Goal: Information Seeking & Learning: Learn about a topic

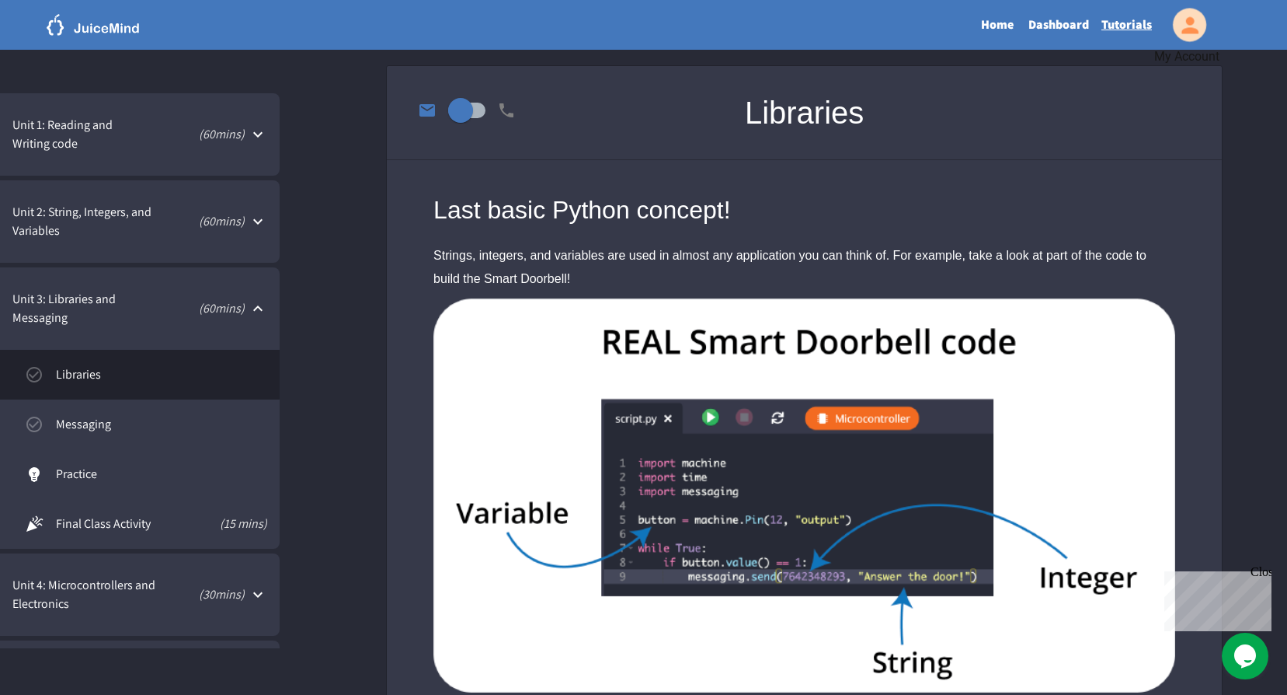
click at [1190, 26] on icon "My Account" at bounding box center [1189, 24] width 25 height 25
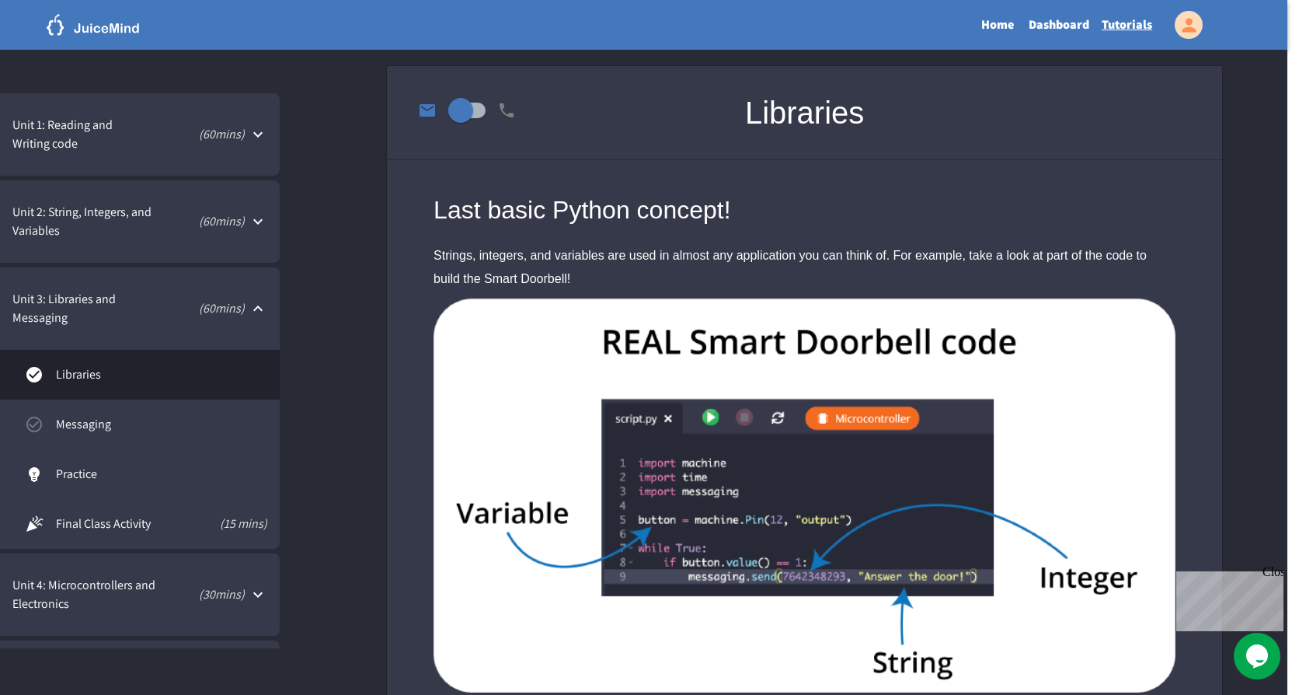
click at [651, 694] on div at bounding box center [643, 695] width 1287 height 0
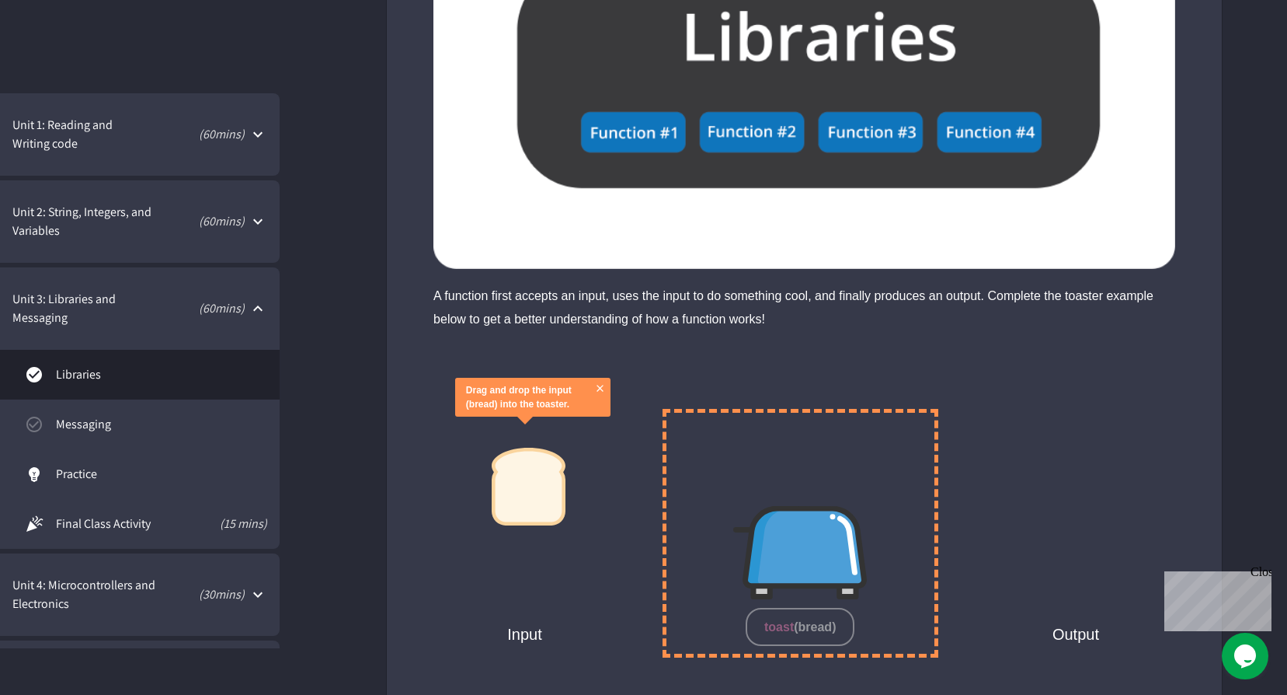
scroll to position [3108, 0]
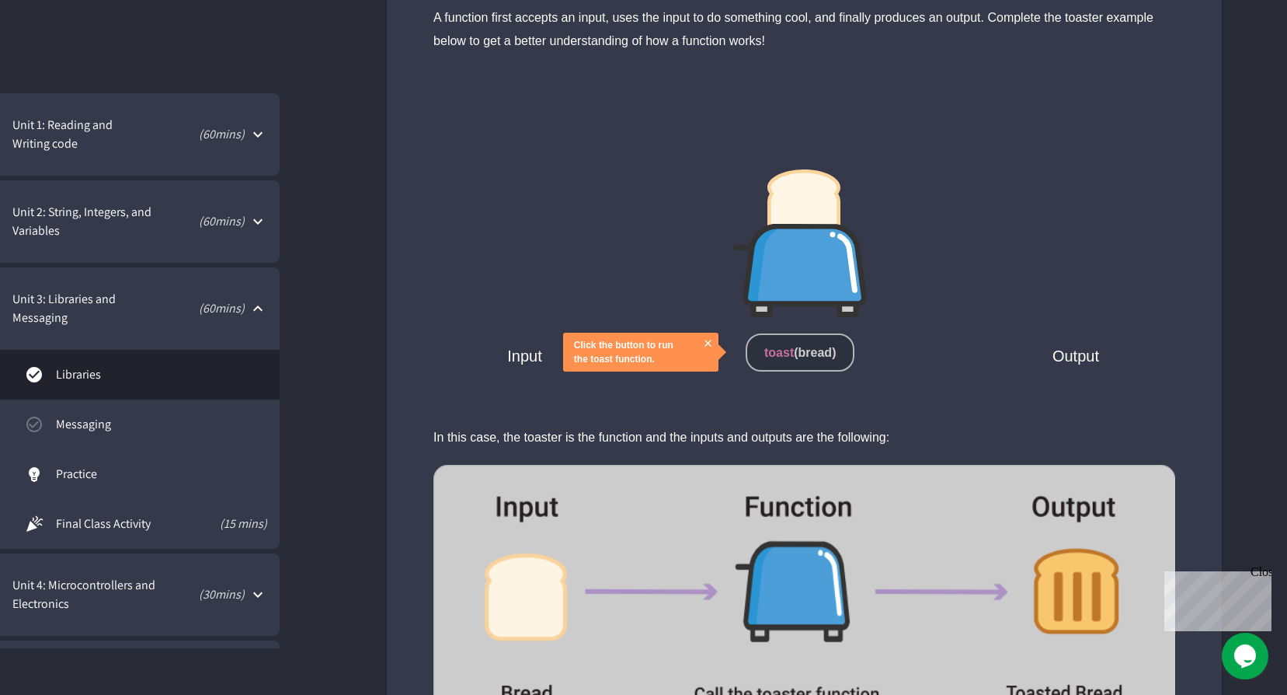
click at [799, 352] on span "bread" at bounding box center [816, 352] width 34 height 13
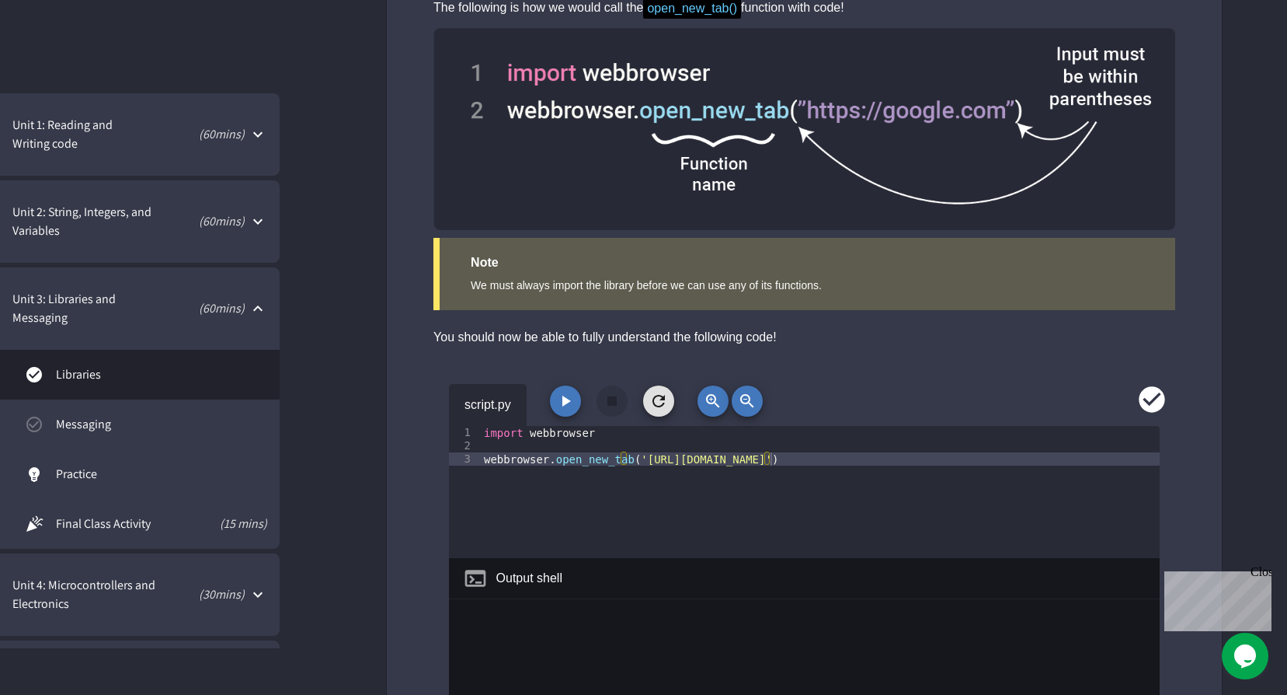
scroll to position [4507, 0]
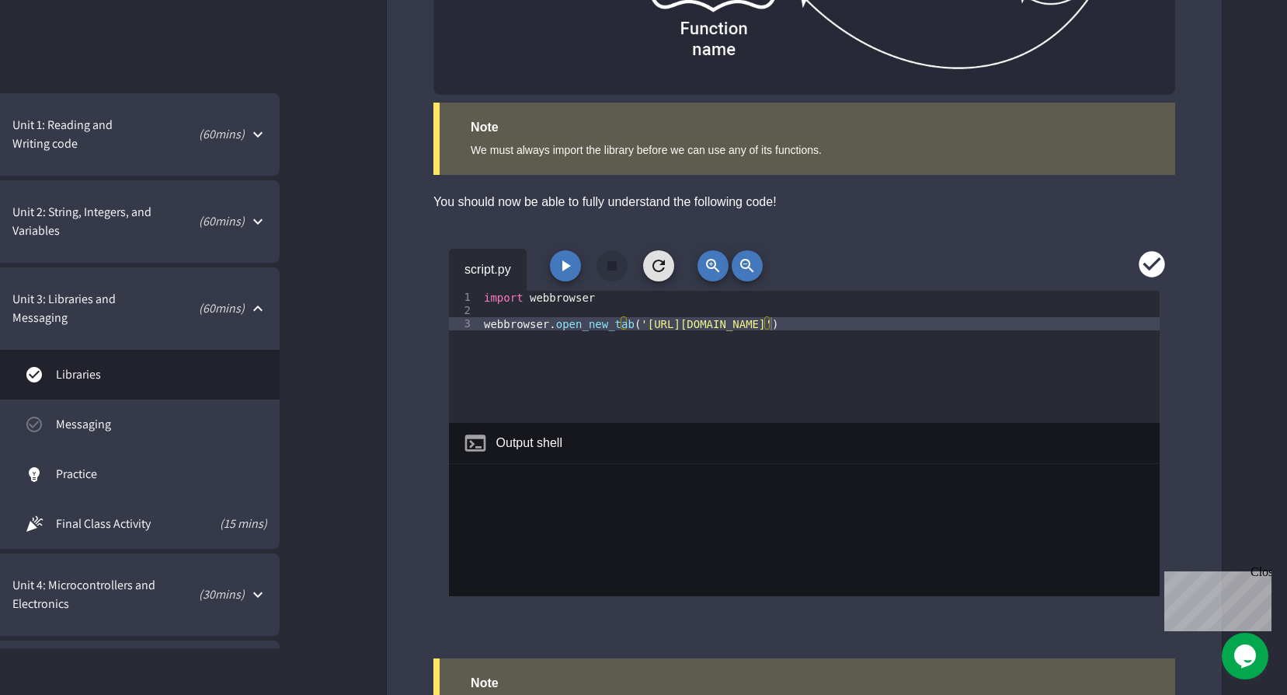
click at [564, 267] on icon "button" at bounding box center [567, 265] width 9 height 11
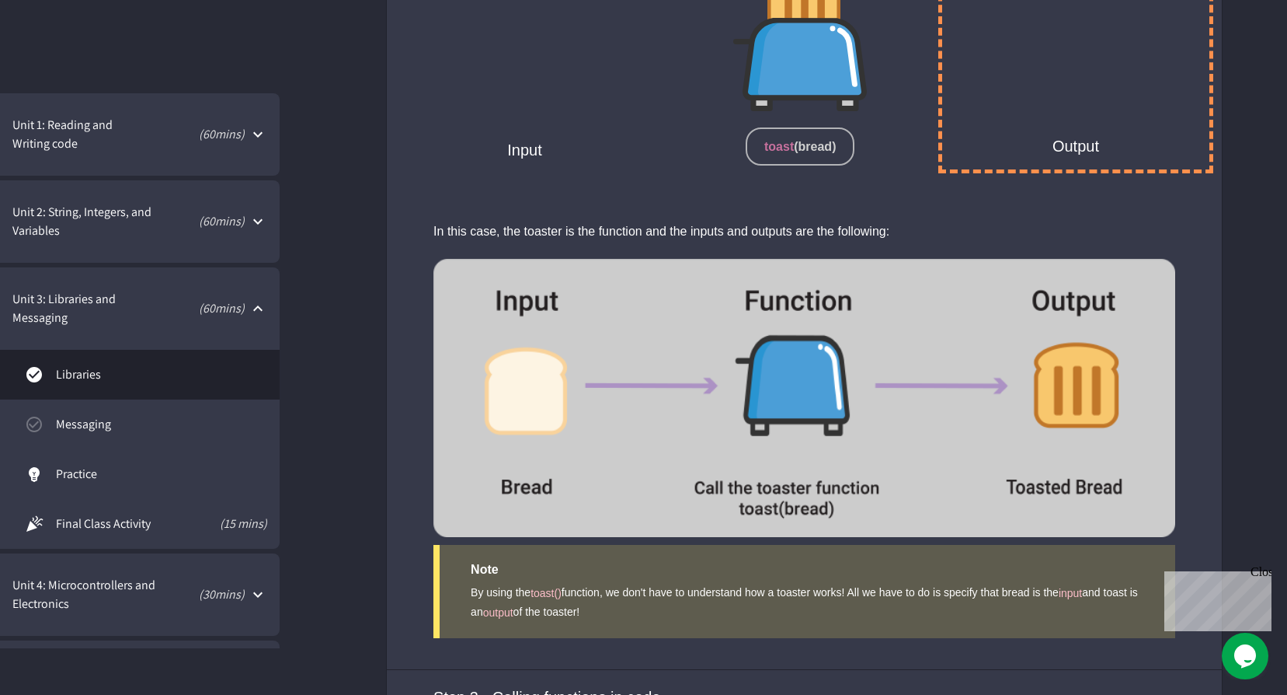
scroll to position [3108, 0]
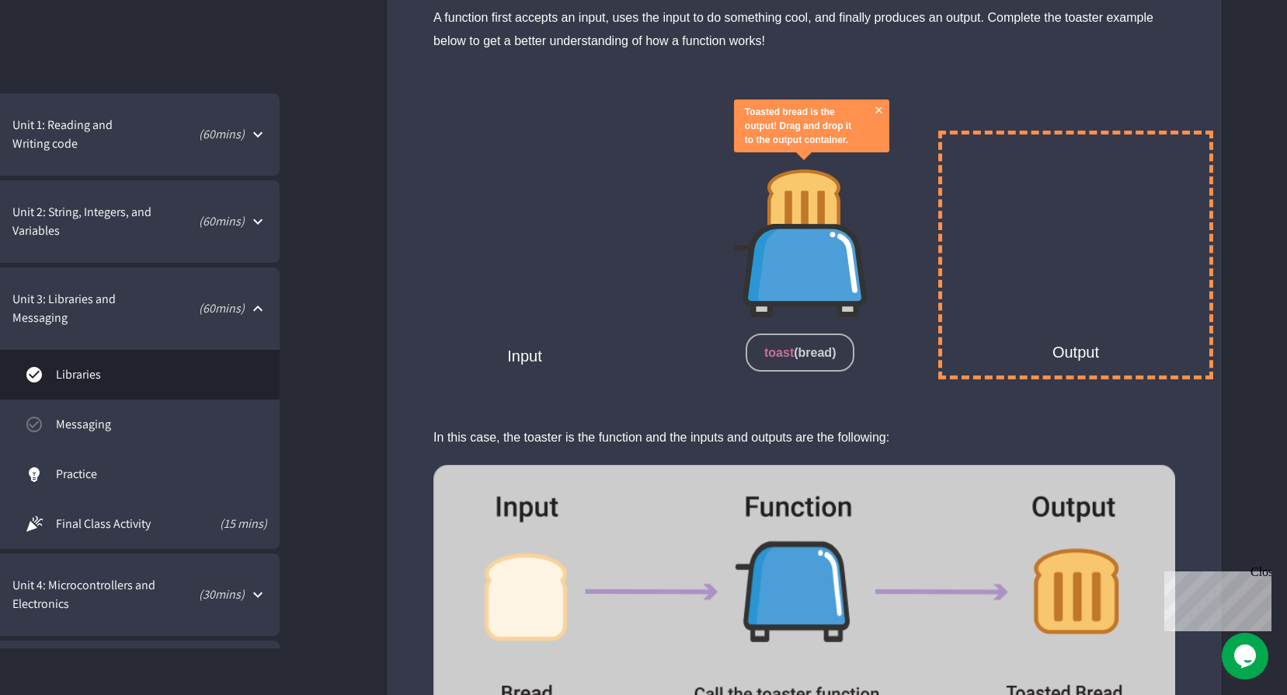
click at [805, 204] on img at bounding box center [804, 208] width 73 height 78
drag, startPoint x: 805, startPoint y: 204, endPoint x: 917, endPoint y: 204, distance: 111.9
click at [917, 204] on div "toast ( bread )" at bounding box center [801, 255] width 276 height 249
click at [800, 241] on img at bounding box center [800, 270] width 134 height 93
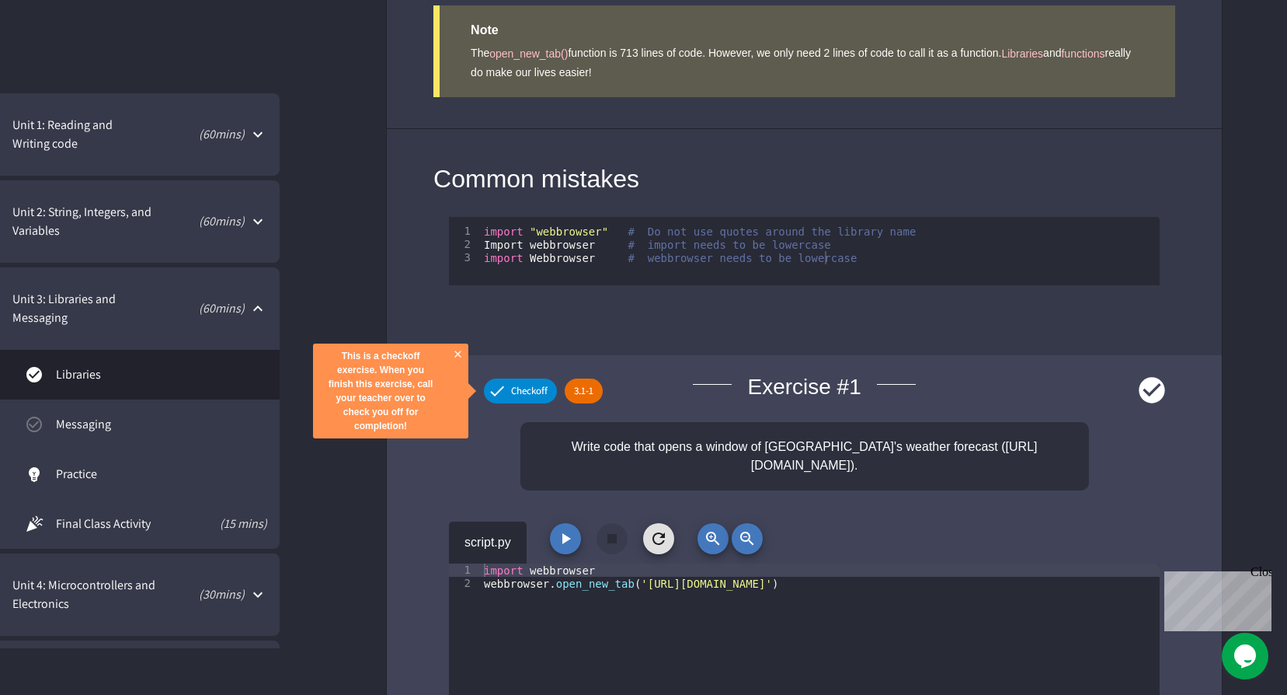
scroll to position [5439, 0]
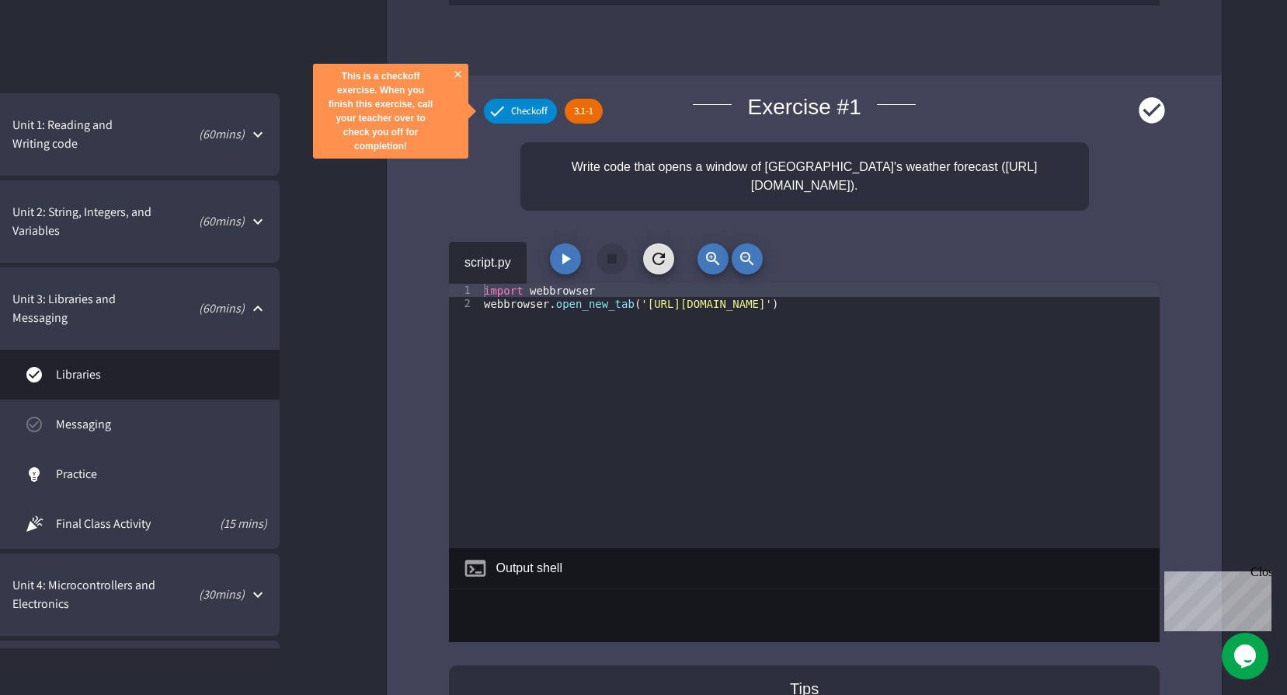
click at [517, 109] on span "Checkoff" at bounding box center [529, 111] width 55 height 16
click at [577, 263] on button "button" at bounding box center [565, 258] width 31 height 31
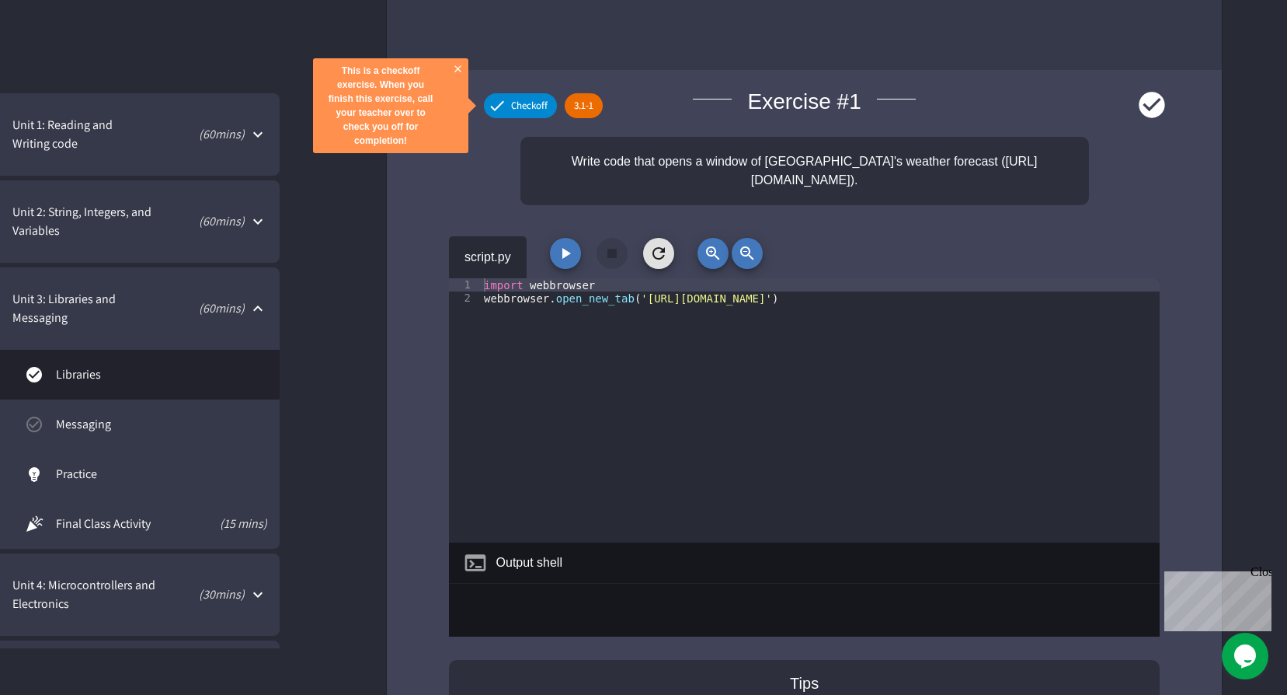
scroll to position [5426, 0]
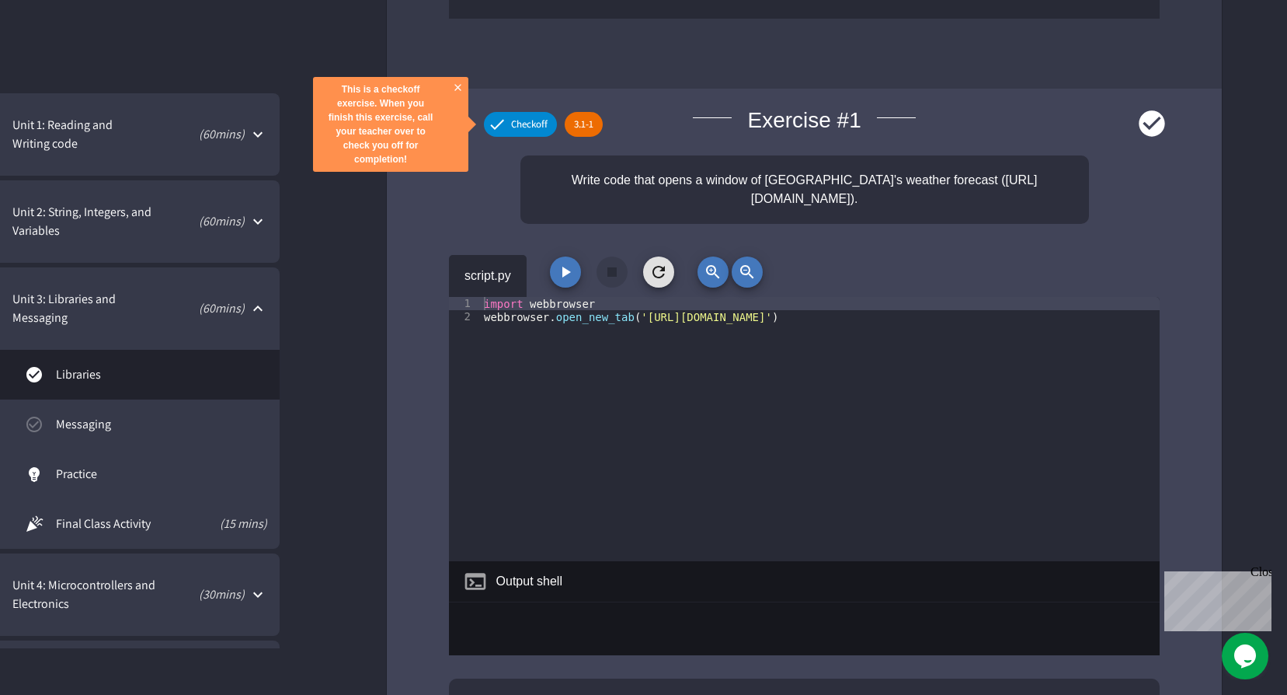
click at [562, 274] on icon "button" at bounding box center [565, 272] width 19 height 19
click at [525, 127] on span "Checkoff" at bounding box center [529, 125] width 55 height 16
click at [518, 124] on span "Checkoff" at bounding box center [529, 125] width 55 height 16
drag, startPoint x: 518, startPoint y: 124, endPoint x: 498, endPoint y: 123, distance: 20.3
click at [498, 123] on icon at bounding box center [497, 124] width 19 height 19
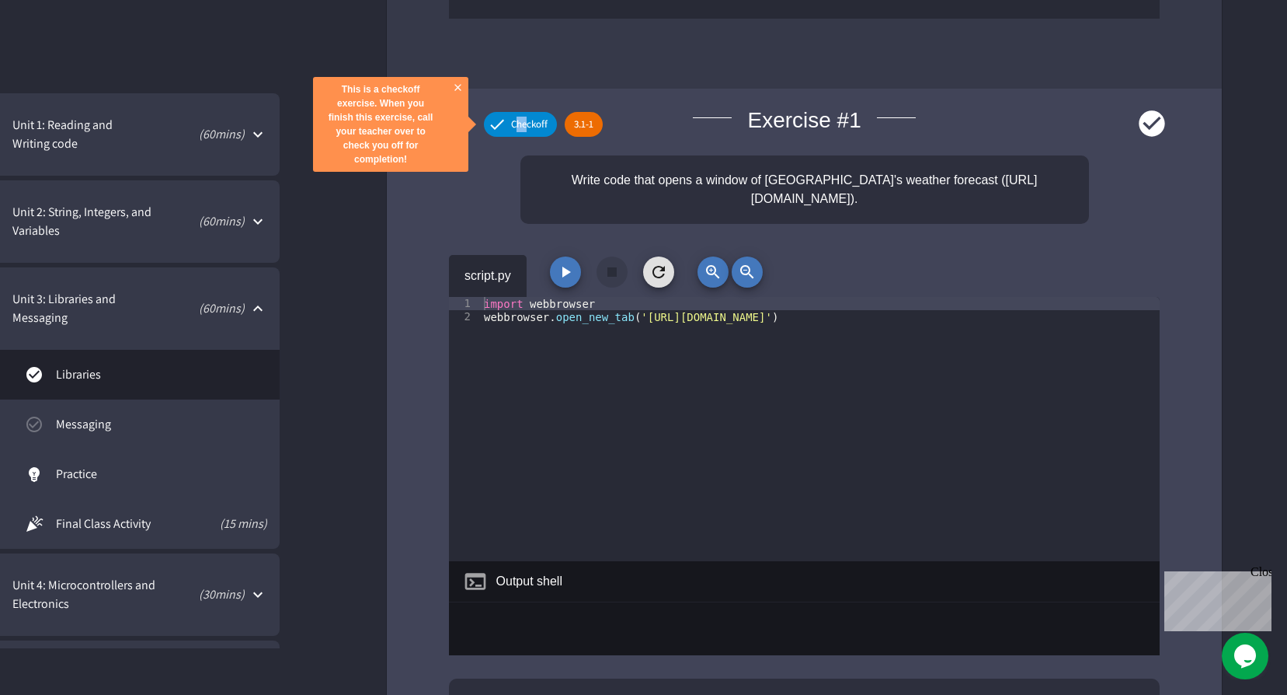
click at [498, 123] on icon at bounding box center [497, 124] width 19 height 19
drag, startPoint x: 498, startPoint y: 123, endPoint x: 508, endPoint y: 124, distance: 10.1
click at [506, 124] on div "Checkoff" at bounding box center [520, 124] width 73 height 25
click at [688, 173] on div "Write code that opens a window of [GEOGRAPHIC_DATA]'s weather forecast ([URL][D…" at bounding box center [805, 189] width 569 height 68
click at [502, 120] on span "Checkoff" at bounding box center [529, 125] width 55 height 16
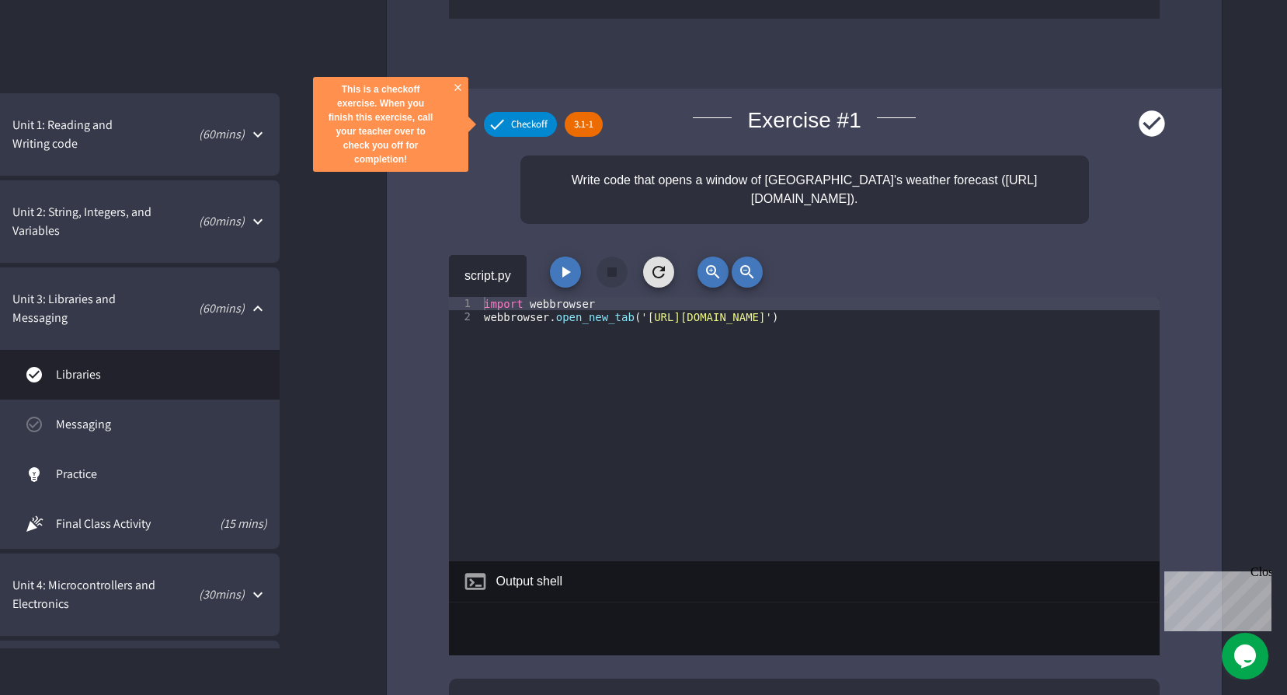
click at [1145, 119] on icon at bounding box center [1152, 123] width 26 height 26
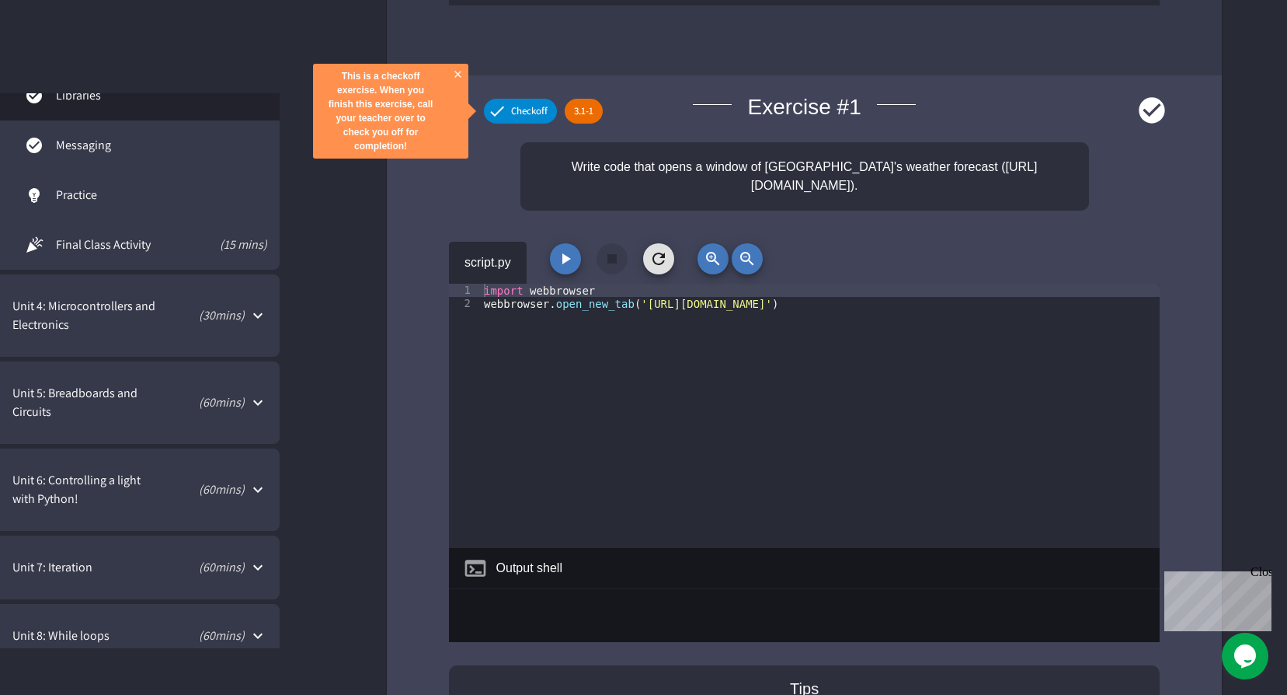
scroll to position [233, 0]
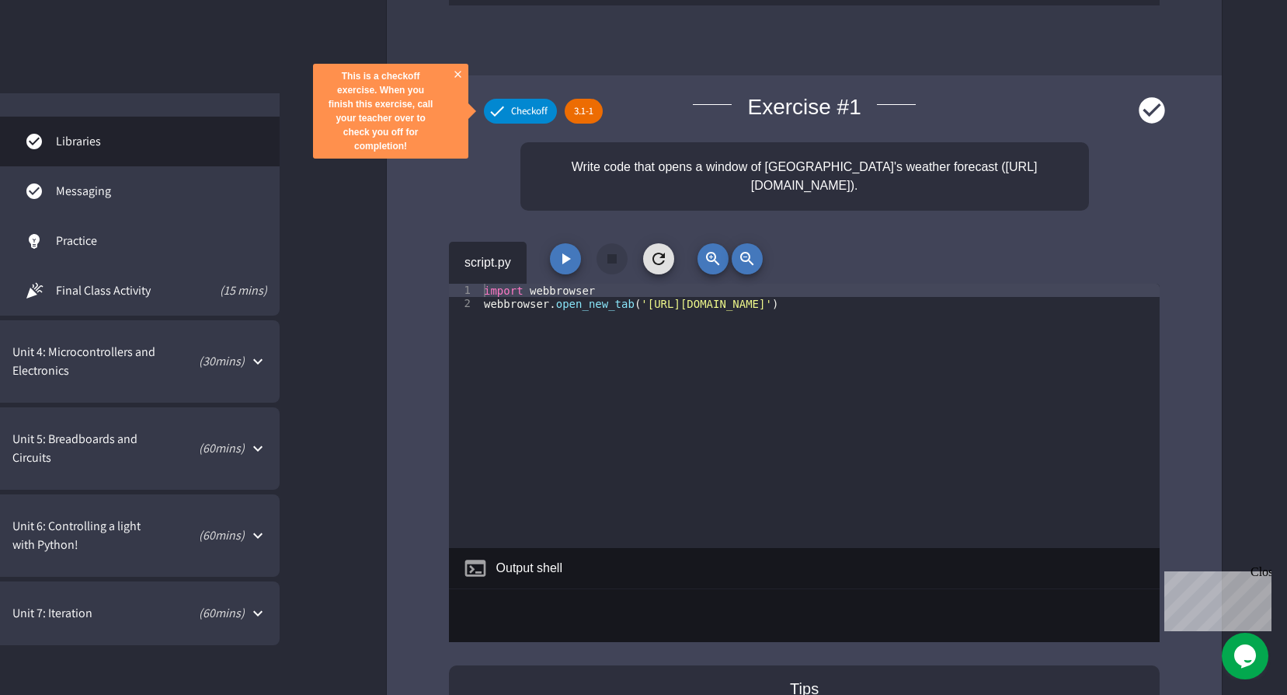
click at [146, 190] on span "Messaging" at bounding box center [161, 191] width 211 height 19
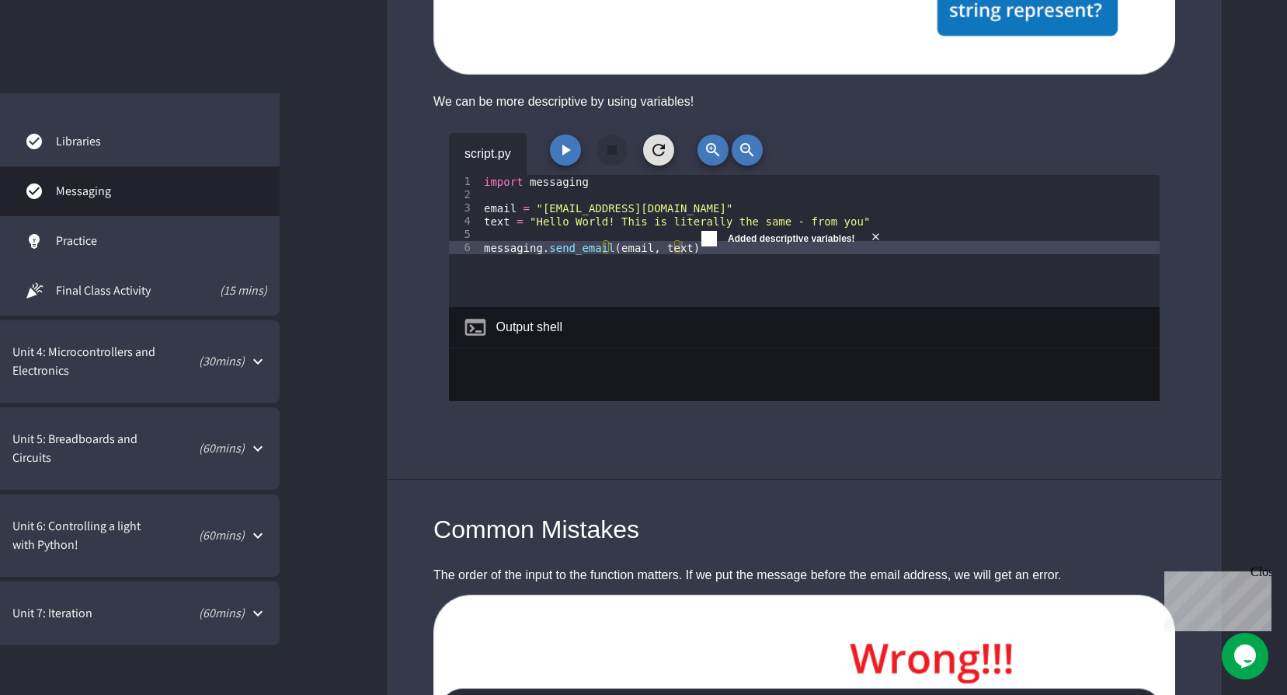
scroll to position [3039, 0]
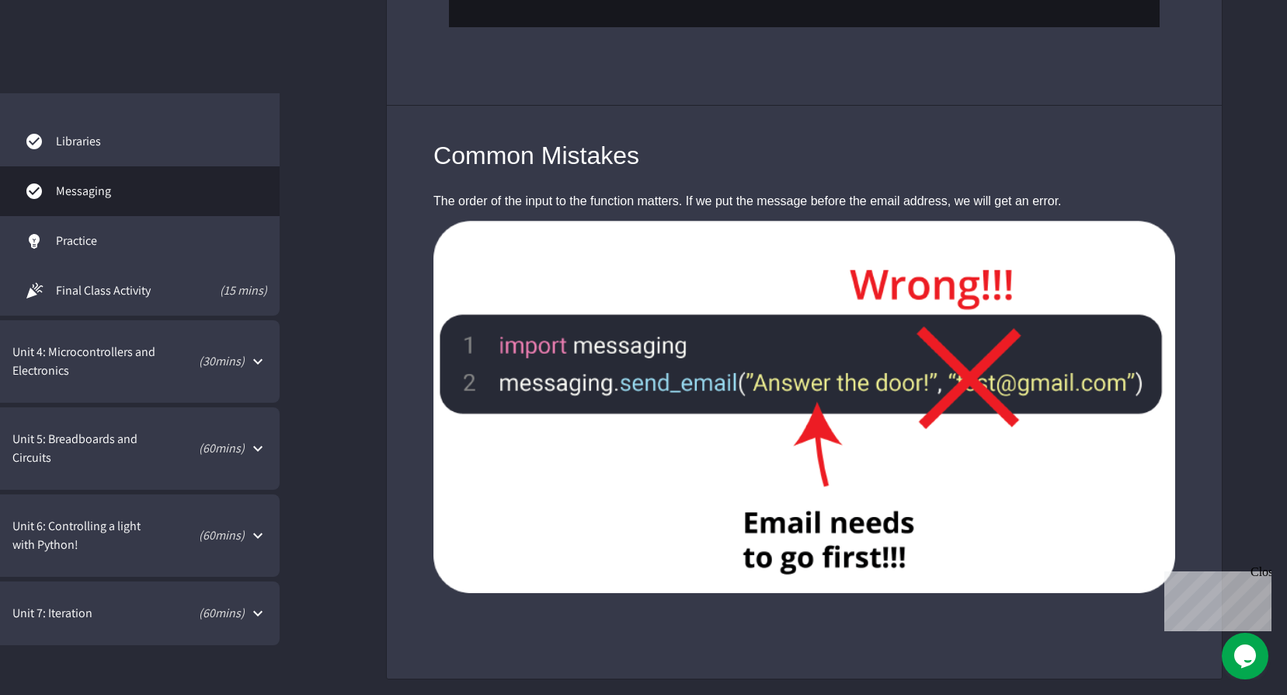
click at [124, 246] on span "Practice" at bounding box center [161, 241] width 211 height 19
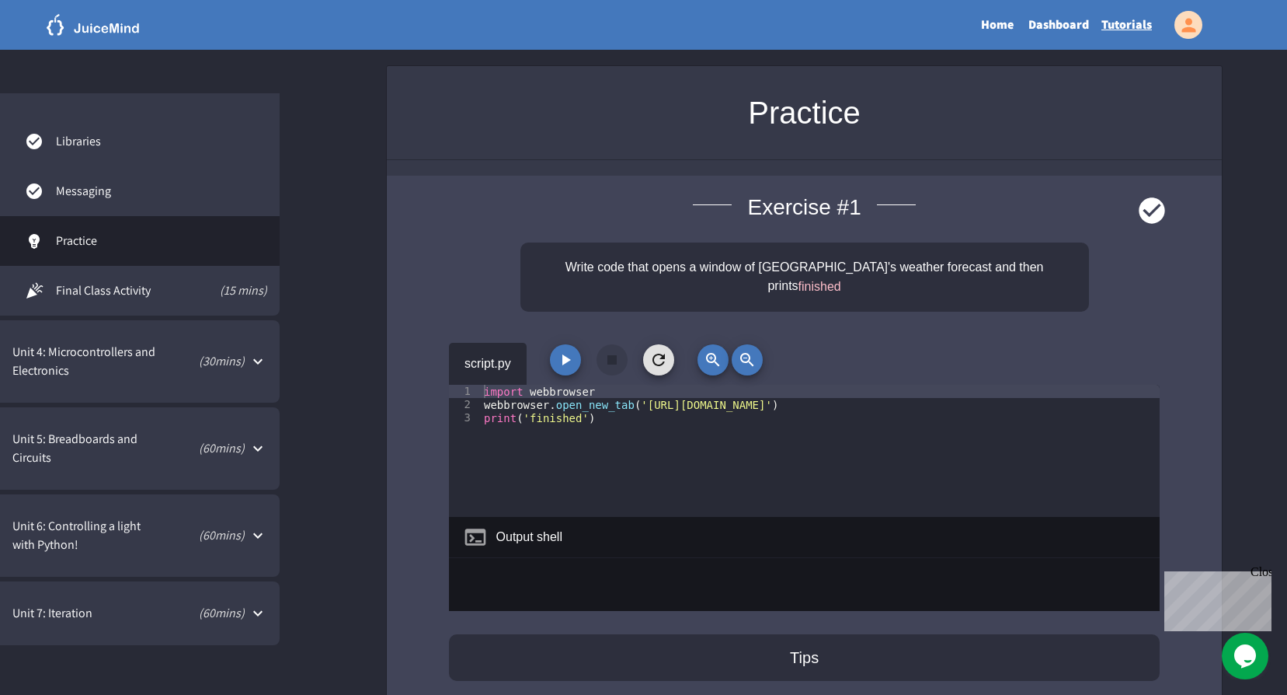
click at [566, 354] on icon "button" at bounding box center [567, 359] width 9 height 11
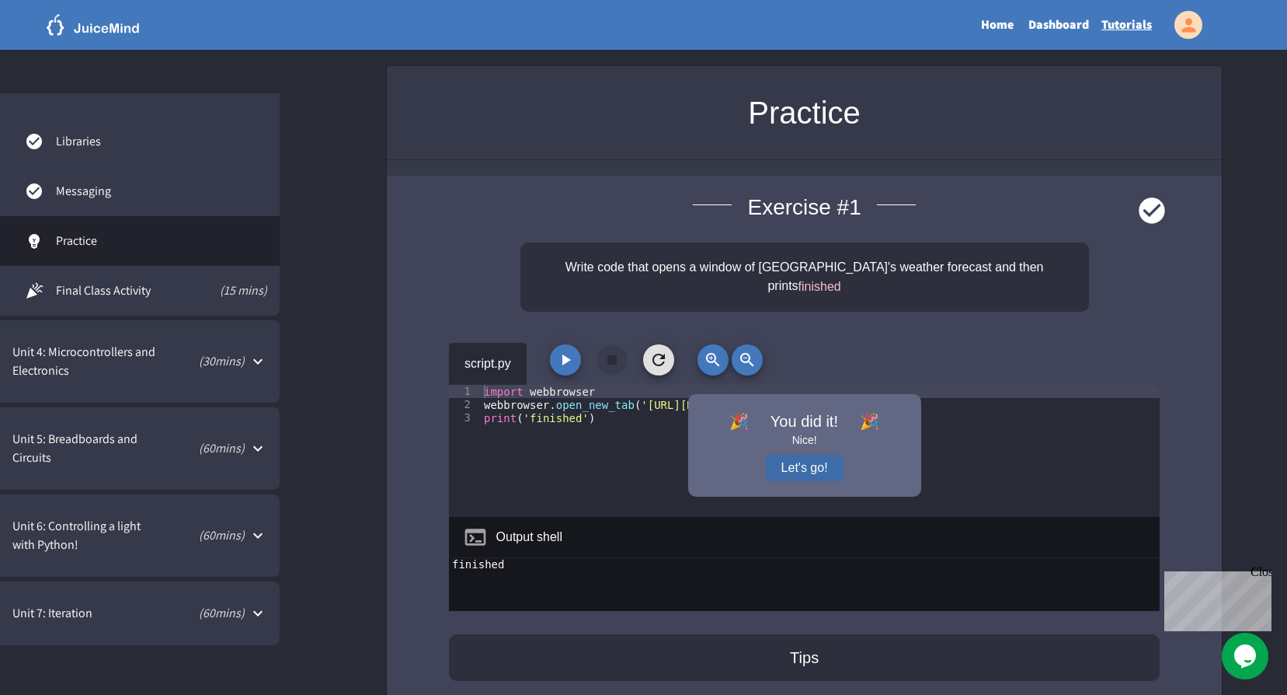
click at [803, 455] on button "Let's go!" at bounding box center [805, 468] width 78 height 26
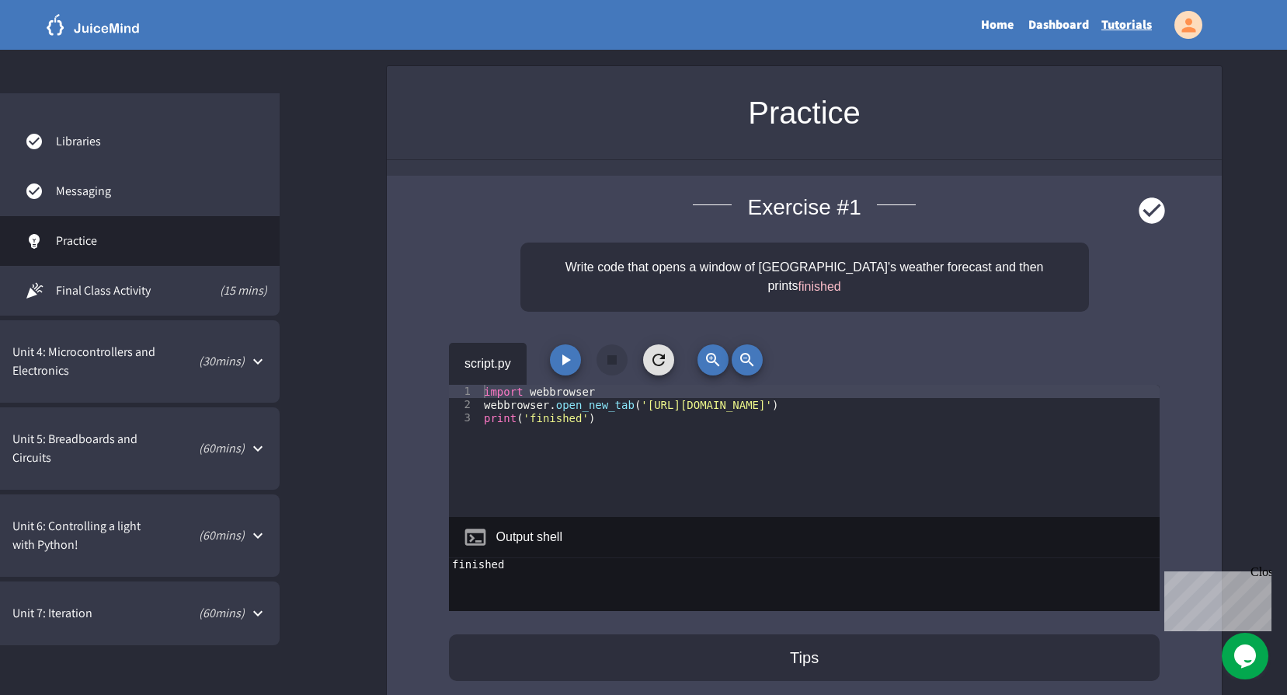
click at [128, 189] on span "Messaging" at bounding box center [161, 191] width 211 height 19
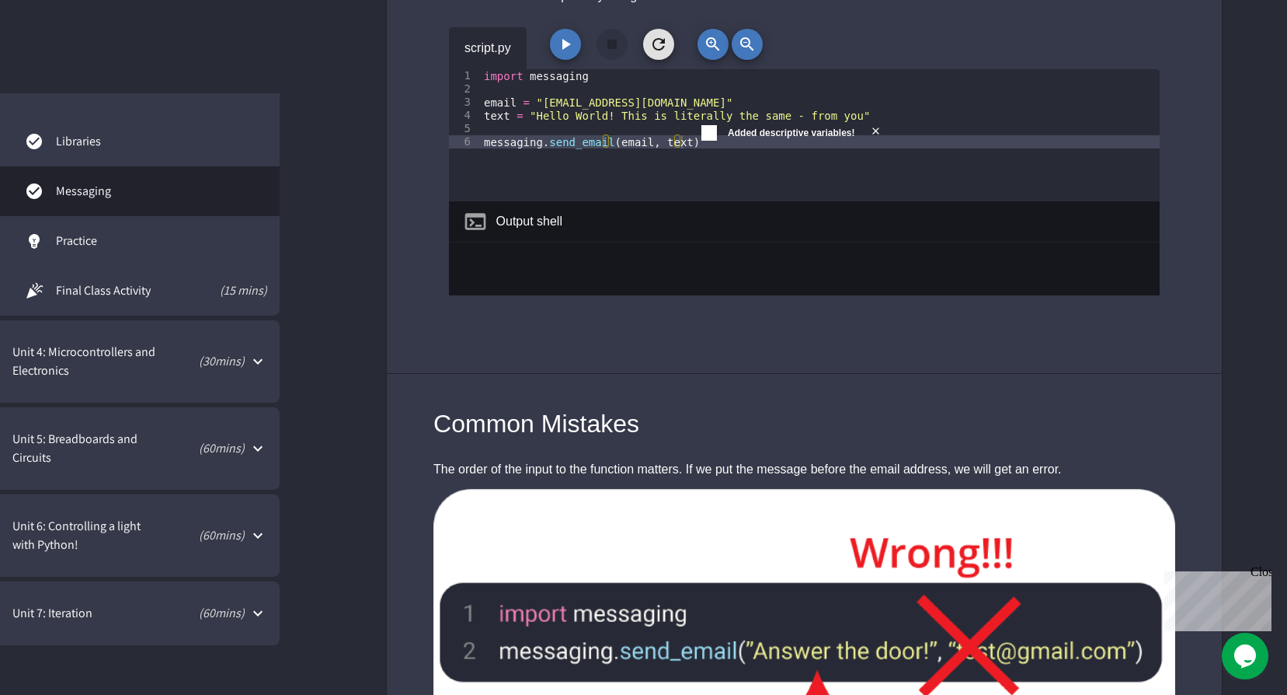
scroll to position [2495, 0]
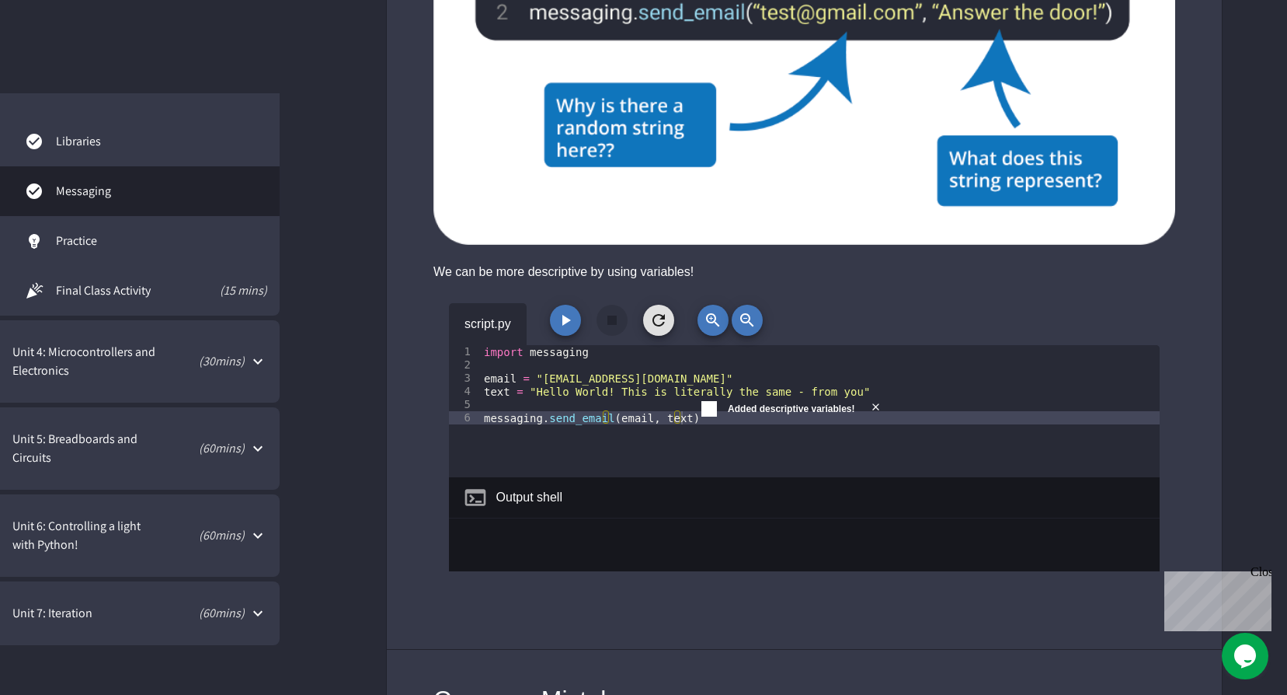
click at [97, 128] on link "Libraries" at bounding box center [140, 142] width 280 height 50
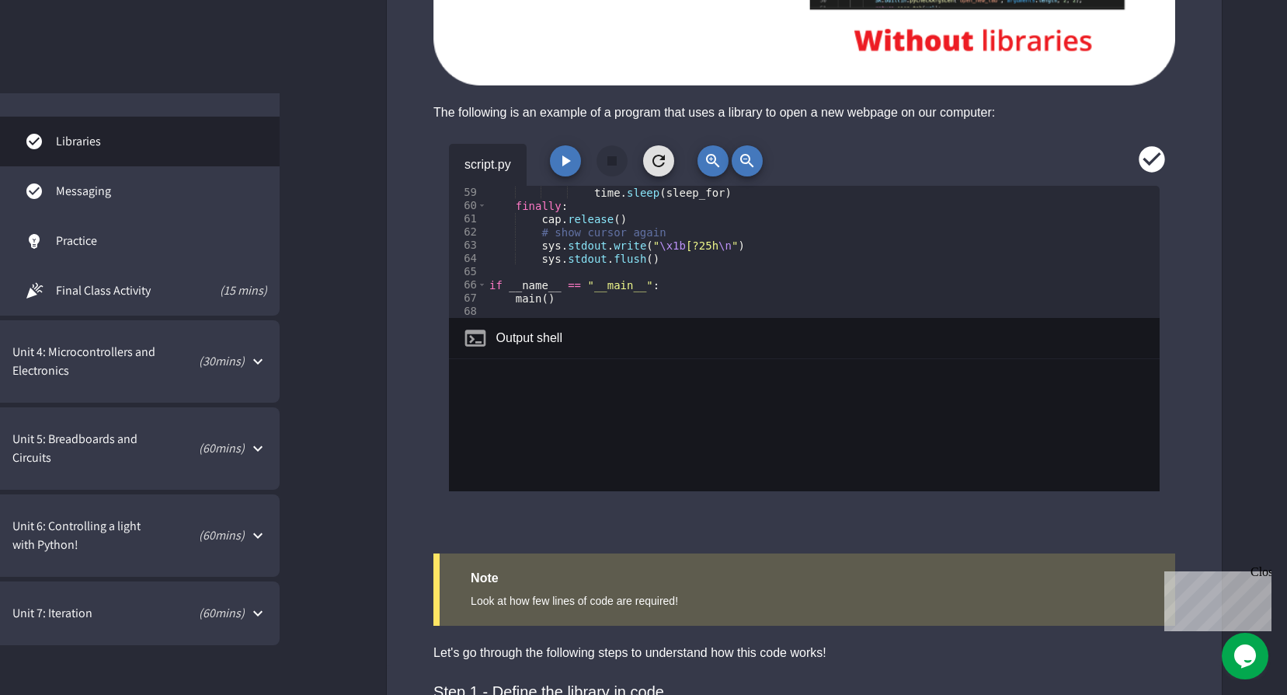
scroll to position [1399, 0]
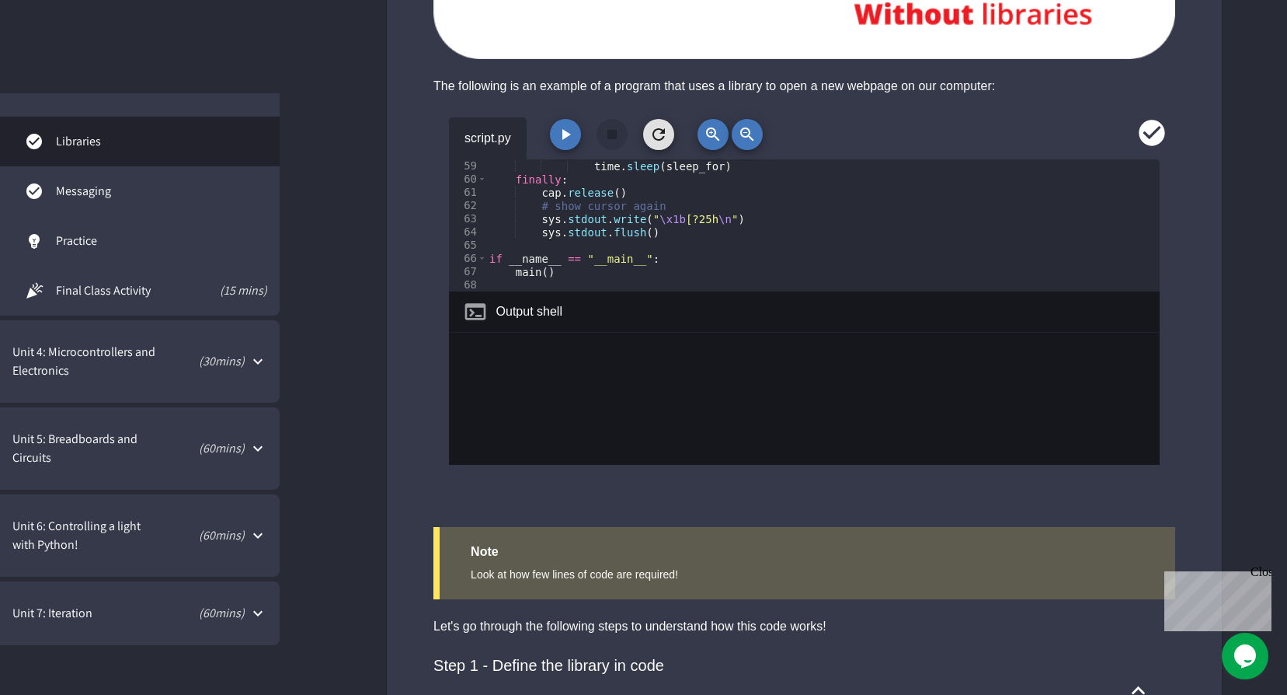
click at [563, 134] on icon "button" at bounding box center [567, 134] width 9 height 11
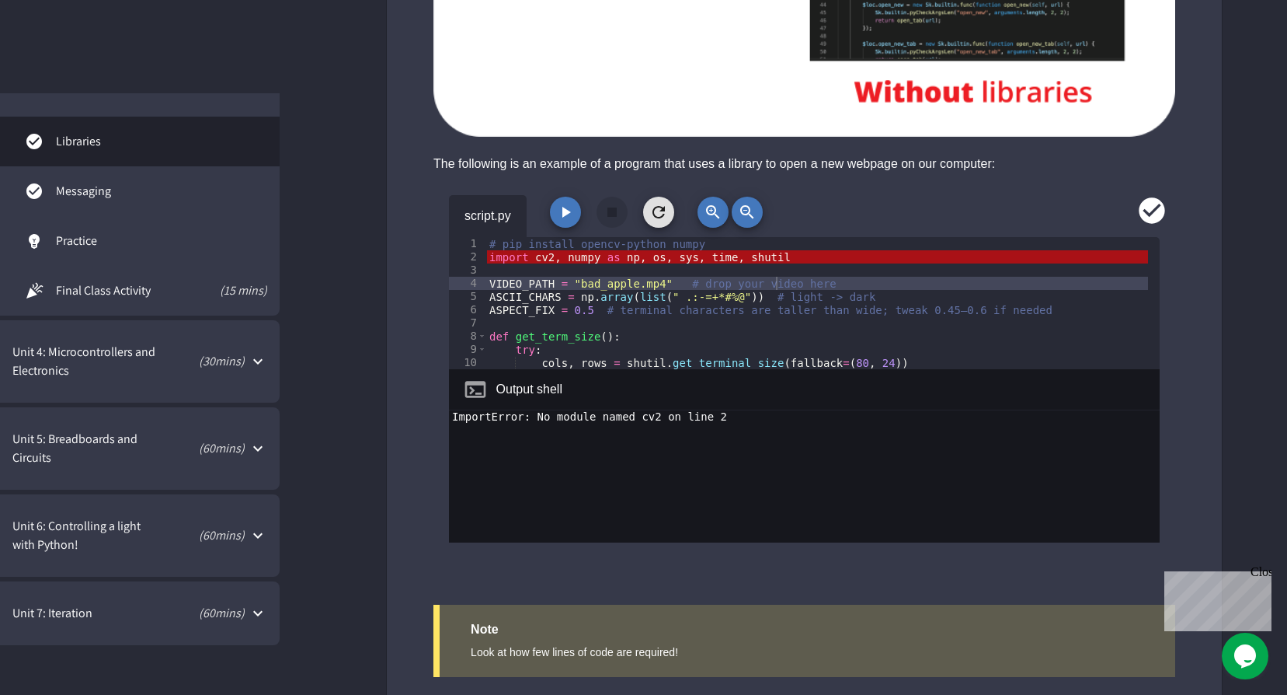
scroll to position [0, 0]
click at [488, 247] on div "# pip install opencv-python numpy import cv2 , numpy as np , os , sys , time , …" at bounding box center [817, 316] width 662 height 159
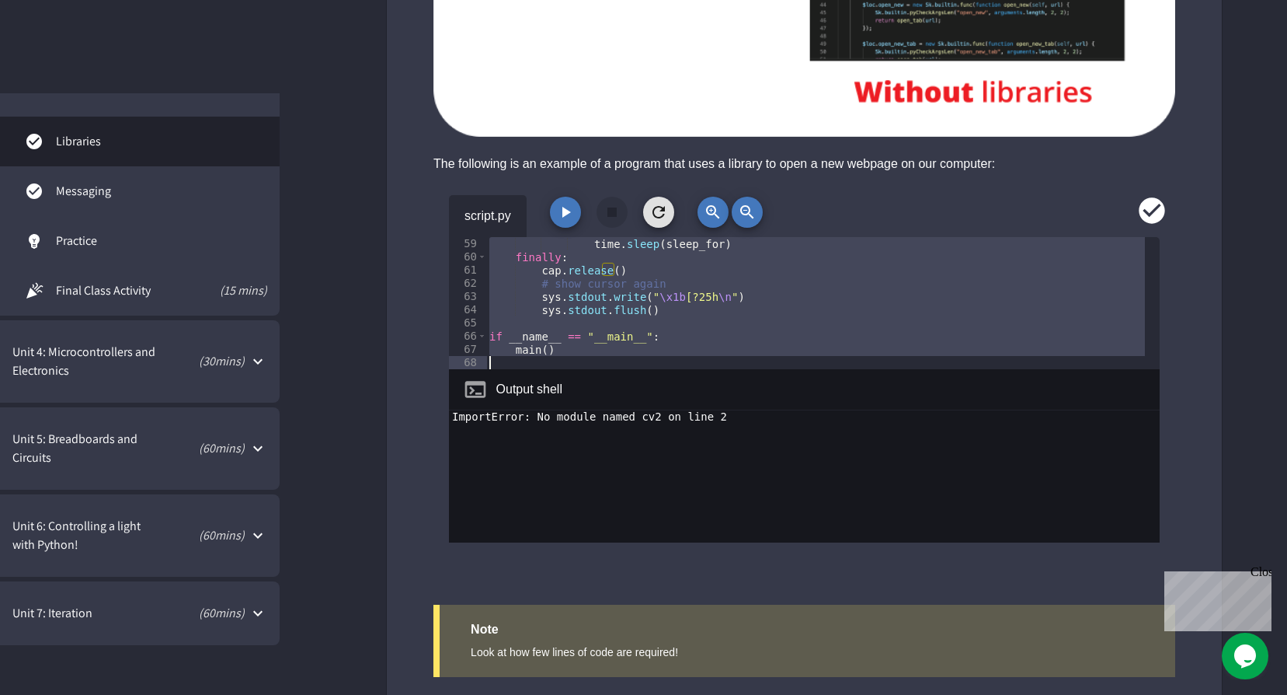
scroll to position [766, 0]
drag, startPoint x: 488, startPoint y: 245, endPoint x: 740, endPoint y: 398, distance: 295.3
click at [740, 398] on div "59 60 61 62 63 64 65 66 67 68 time . sleep ( sleep_for ) finally : cap . releas…" at bounding box center [804, 389] width 711 height 305
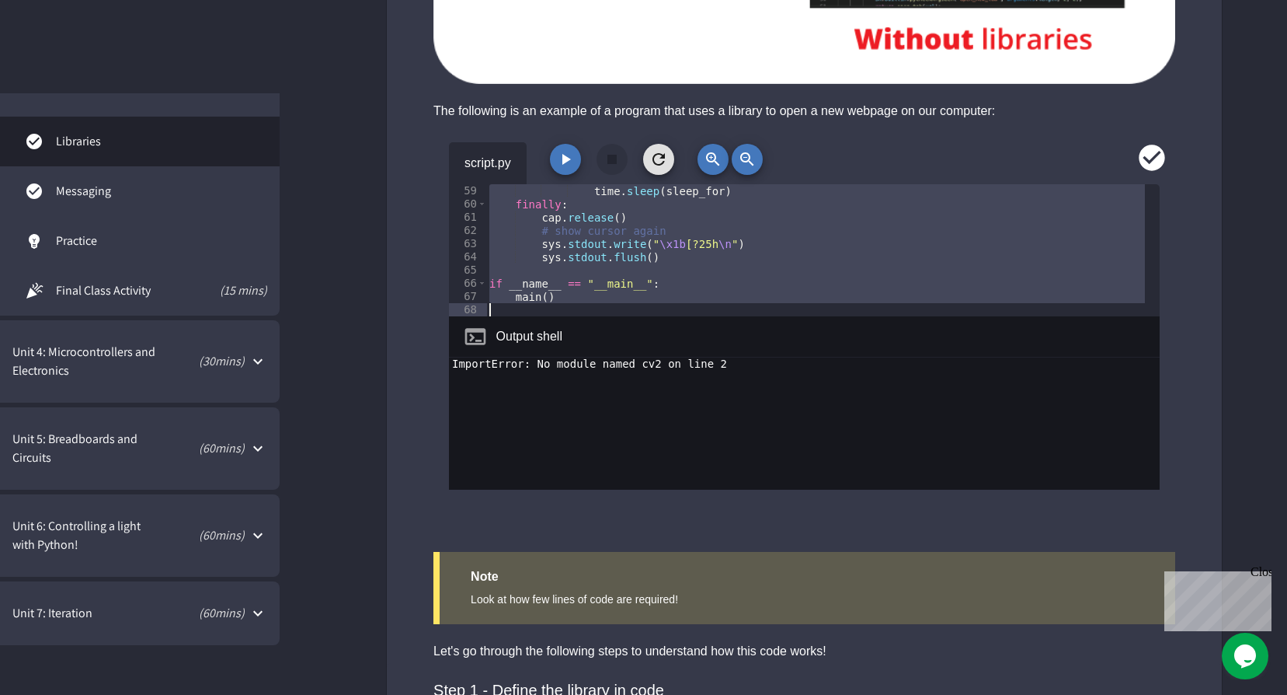
scroll to position [1399, 0]
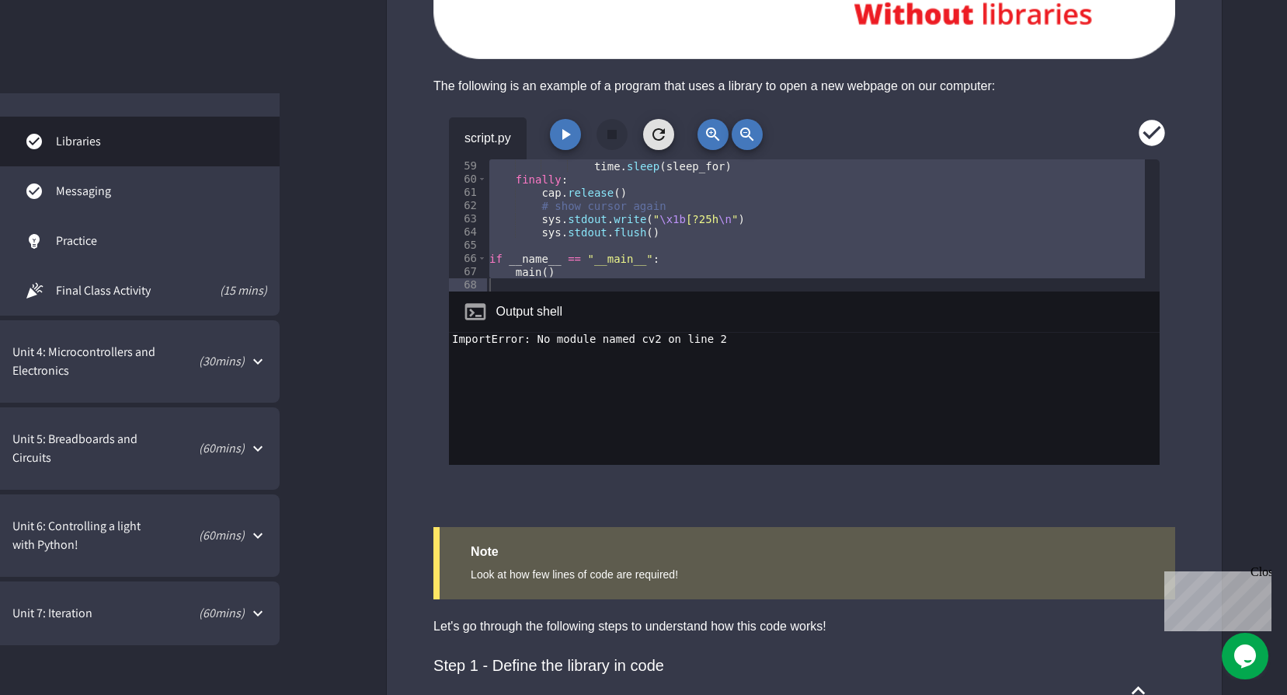
click at [572, 131] on icon "button" at bounding box center [565, 134] width 19 height 19
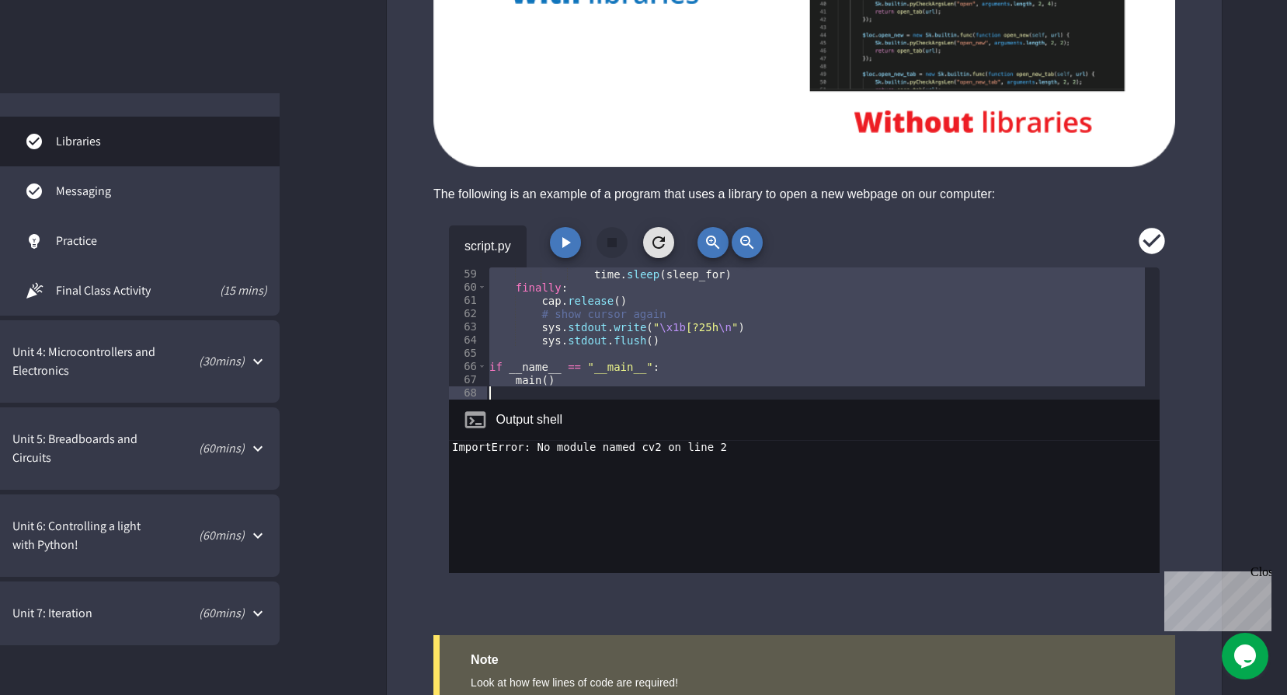
scroll to position [1243, 0]
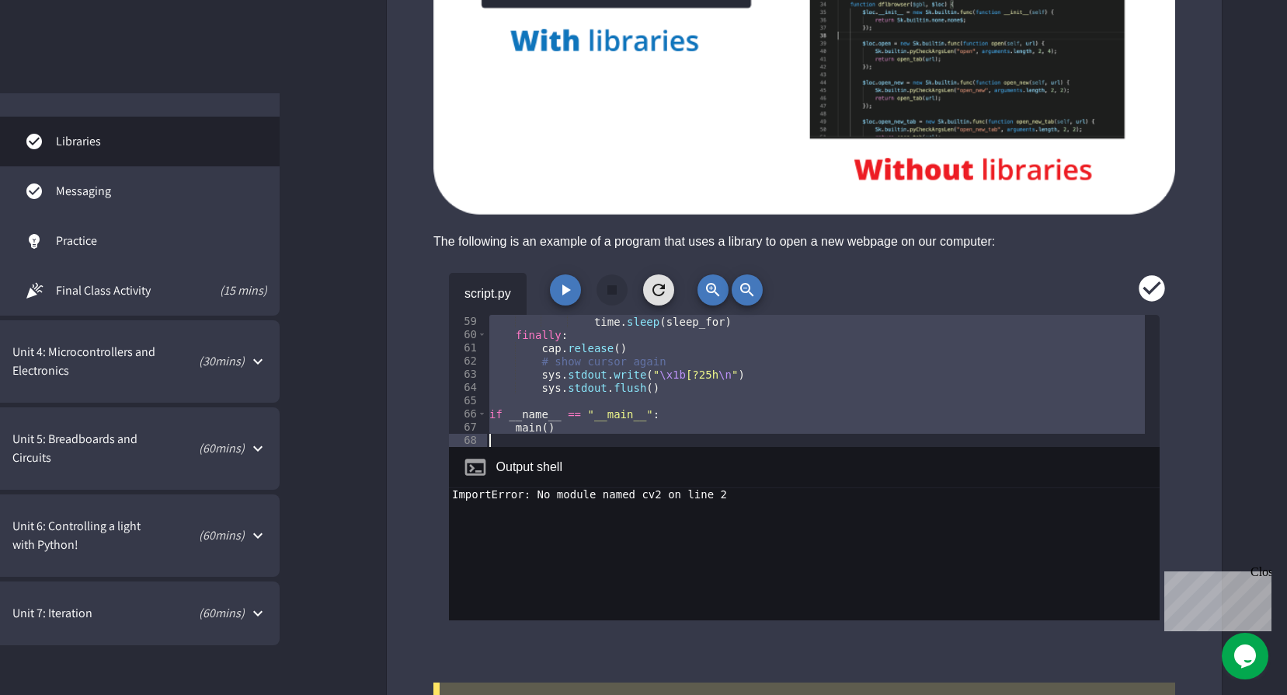
click at [988, 531] on div "ImportError: No module named cv2 on line 2" at bounding box center [804, 567] width 711 height 159
click at [563, 437] on div "time . sleep ( sleep_for ) finally : cap . release ( ) # show cursor again sys …" at bounding box center [817, 381] width 662 height 132
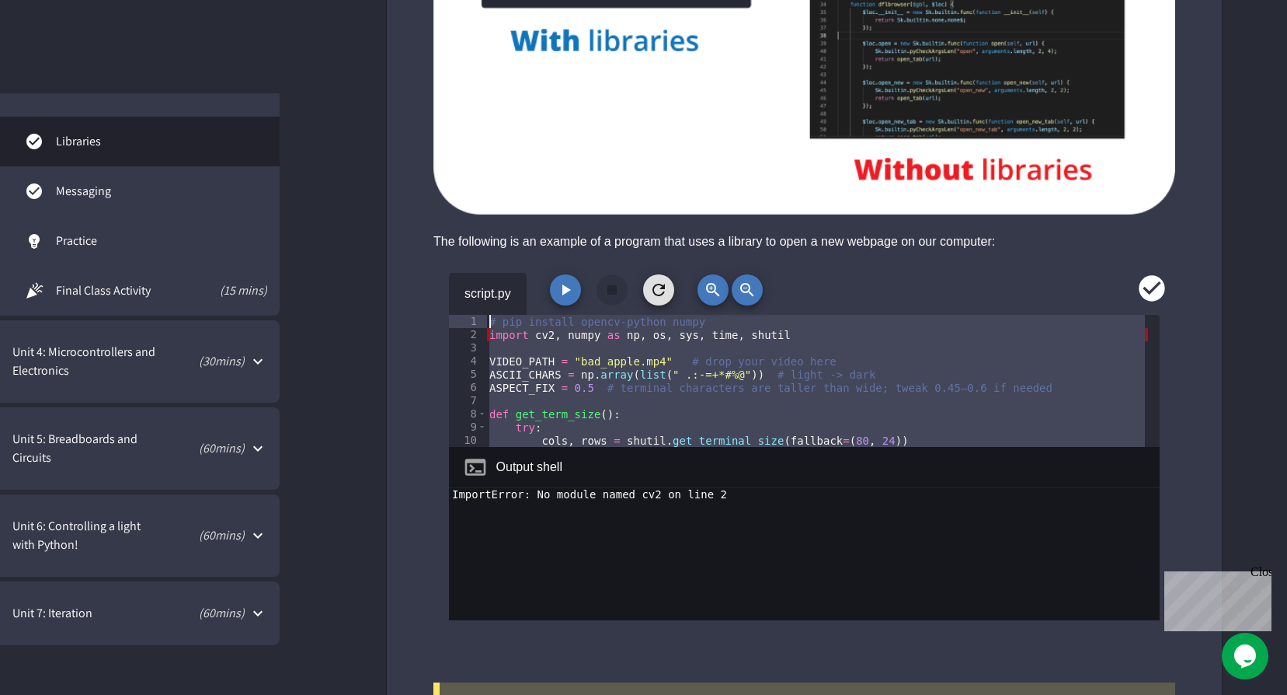
scroll to position [0, 0]
drag, startPoint x: 564, startPoint y: 435, endPoint x: 487, endPoint y: 293, distance: 161.7
click at [487, 293] on div "script.py ****** 1 2 3 4 5 6 7 8 9 10 11 # pip install opencv-python numpy impo…" at bounding box center [804, 446] width 711 height 347
type textarea "**********"
paste textarea "Cursor at row 1"
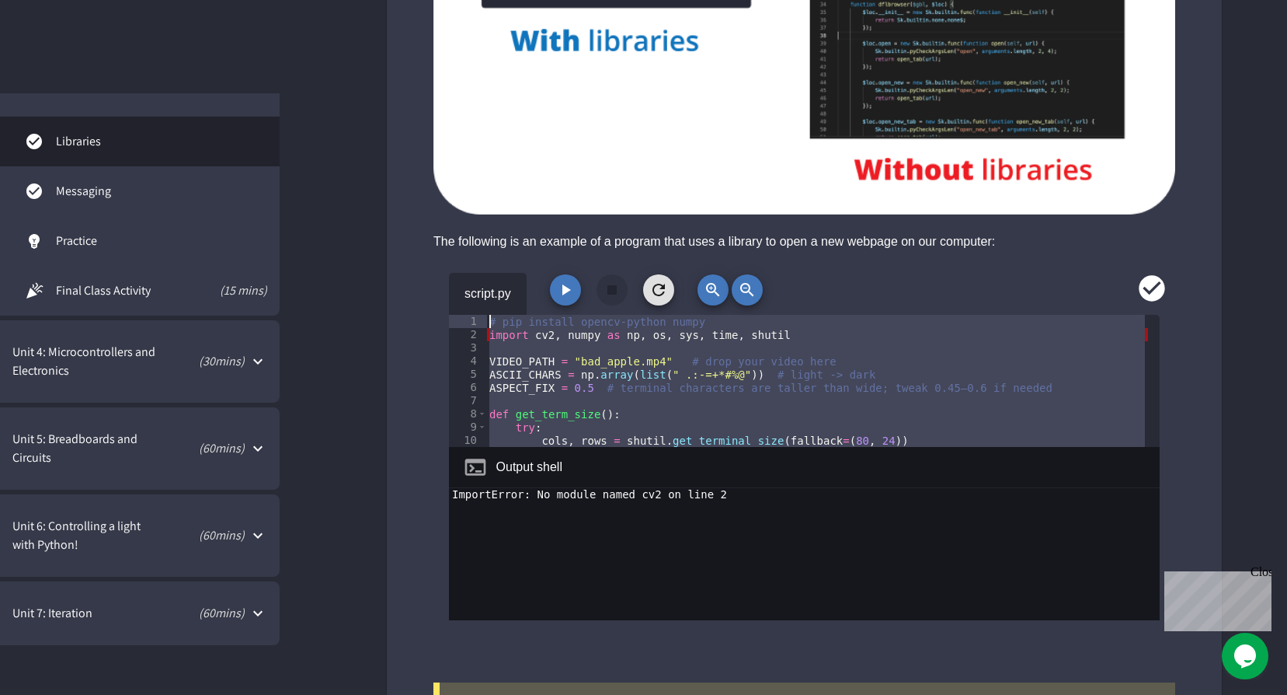
scroll to position [766, 0]
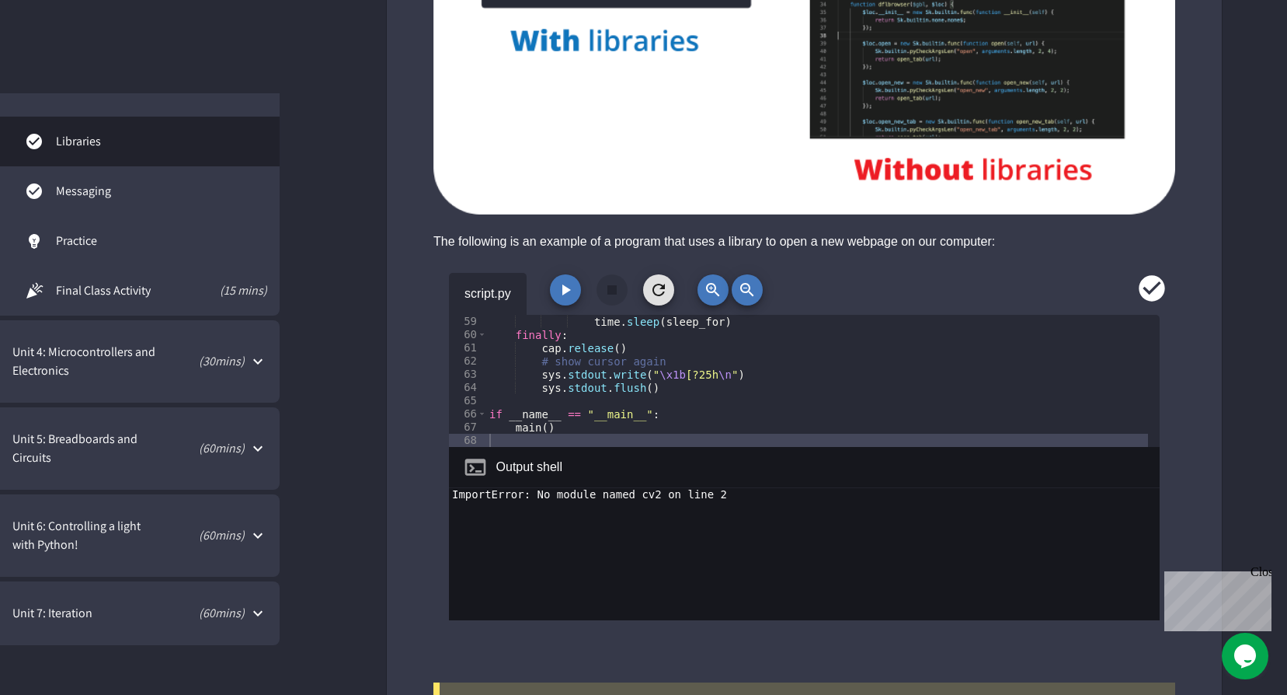
click at [998, 562] on div "ImportError: No module named cv2 on line 2" at bounding box center [804, 567] width 711 height 159
click at [799, 557] on div "ImportError: No module named cv2 on line 2" at bounding box center [804, 567] width 711 height 159
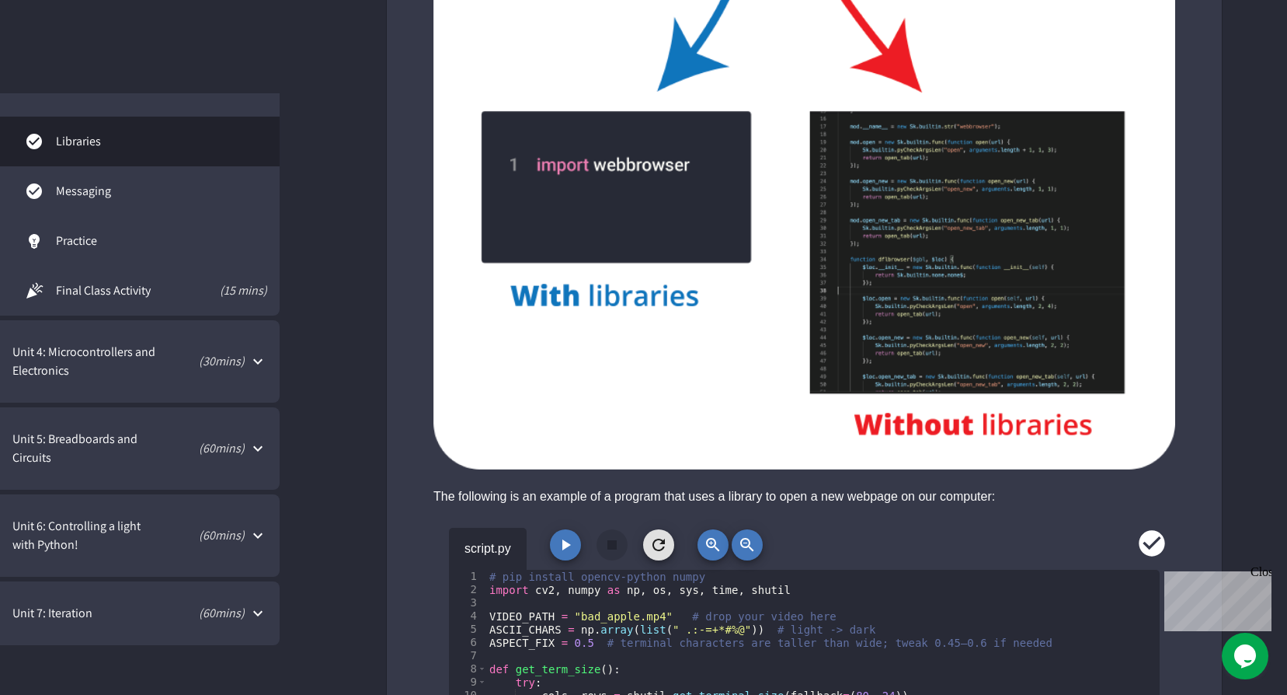
scroll to position [1243, 0]
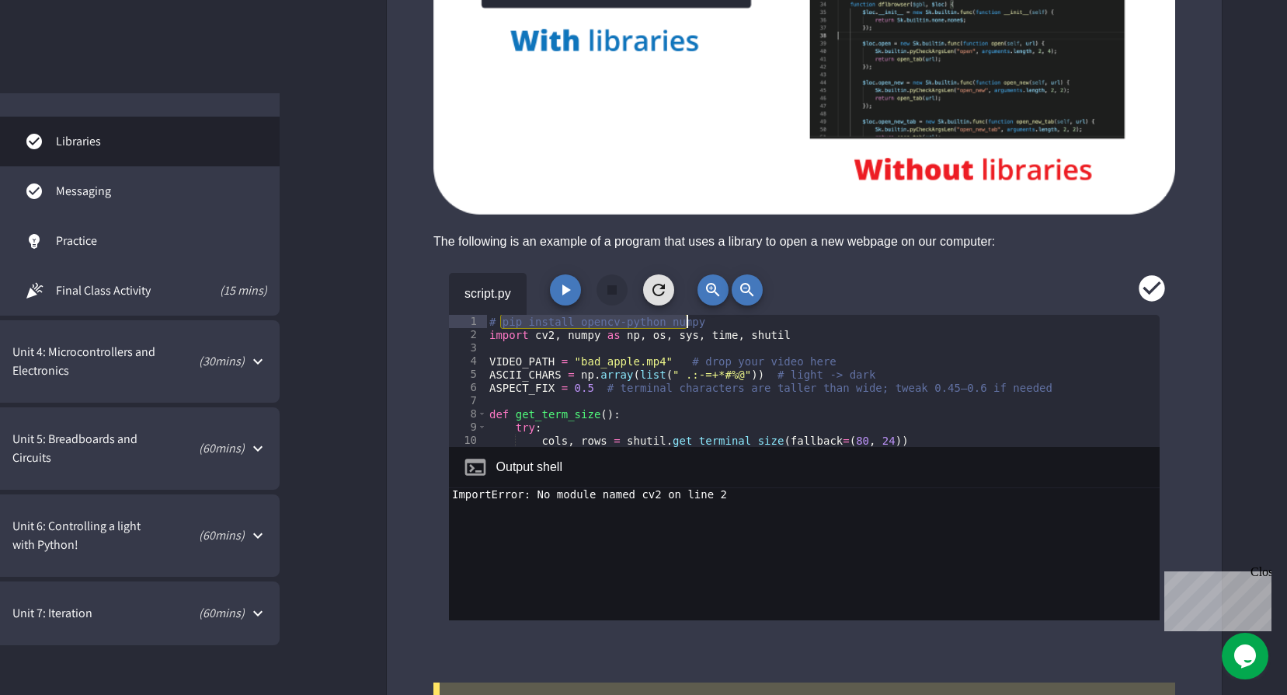
drag, startPoint x: 500, startPoint y: 325, endPoint x: 692, endPoint y: 324, distance: 191.9
click at [692, 324] on div "# pip install opencv-python numpy import cv2 , numpy as np , os , sys , time , …" at bounding box center [817, 394] width 662 height 159
click at [1193, 495] on div "**********" at bounding box center [804, 463] width 835 height 421
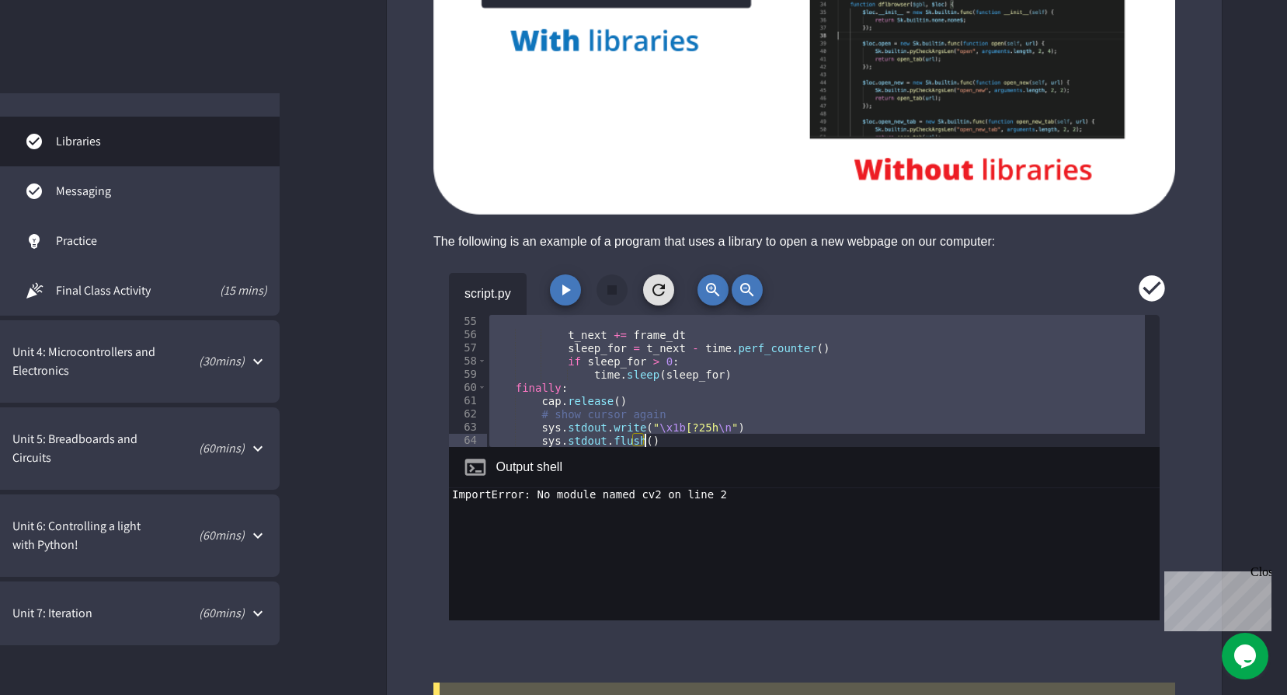
scroll to position [766, 0]
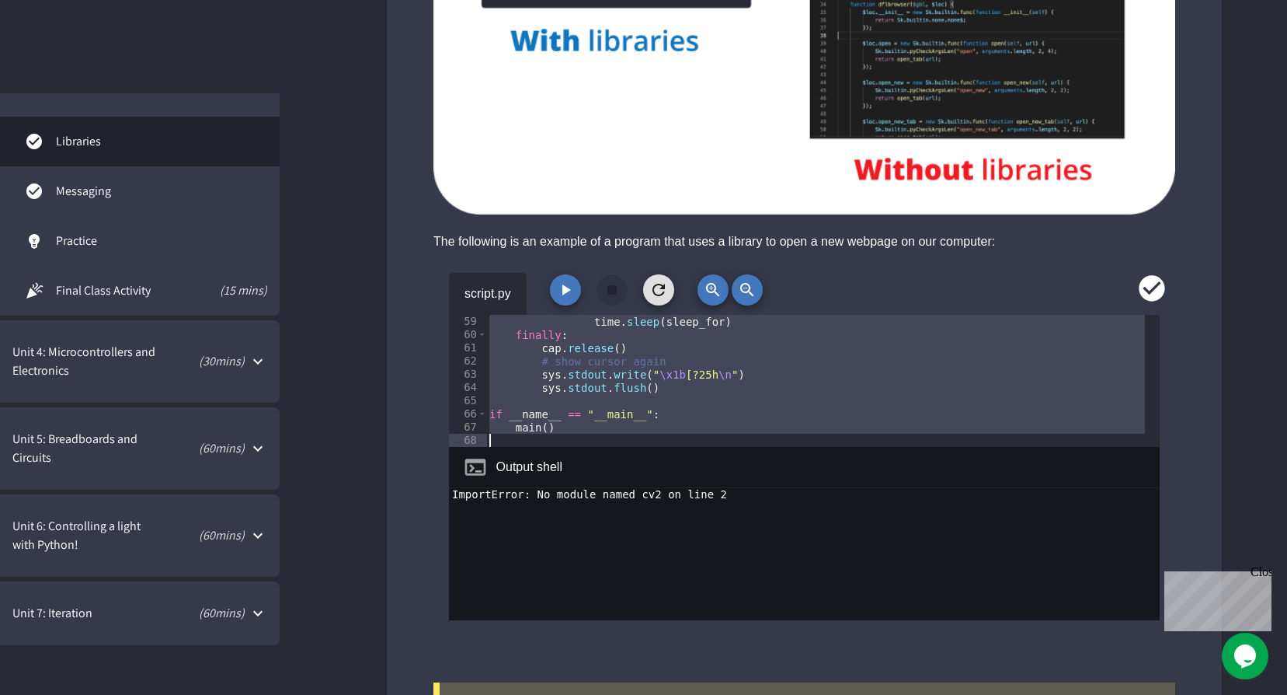
drag, startPoint x: 488, startPoint y: 323, endPoint x: 670, endPoint y: 435, distance: 213.5
click at [670, 435] on div "time . sleep ( sleep_for ) finally : cap . release ( ) # show cursor again sys …" at bounding box center [817, 394] width 662 height 159
type textarea "******"
click at [1218, 440] on div "script.py ****** 59 60 61 62 63 64 65 66 67 68 time . sleep ( sleep_for ) final…" at bounding box center [804, 463] width 835 height 421
